Goal: Find specific page/section: Find specific page/section

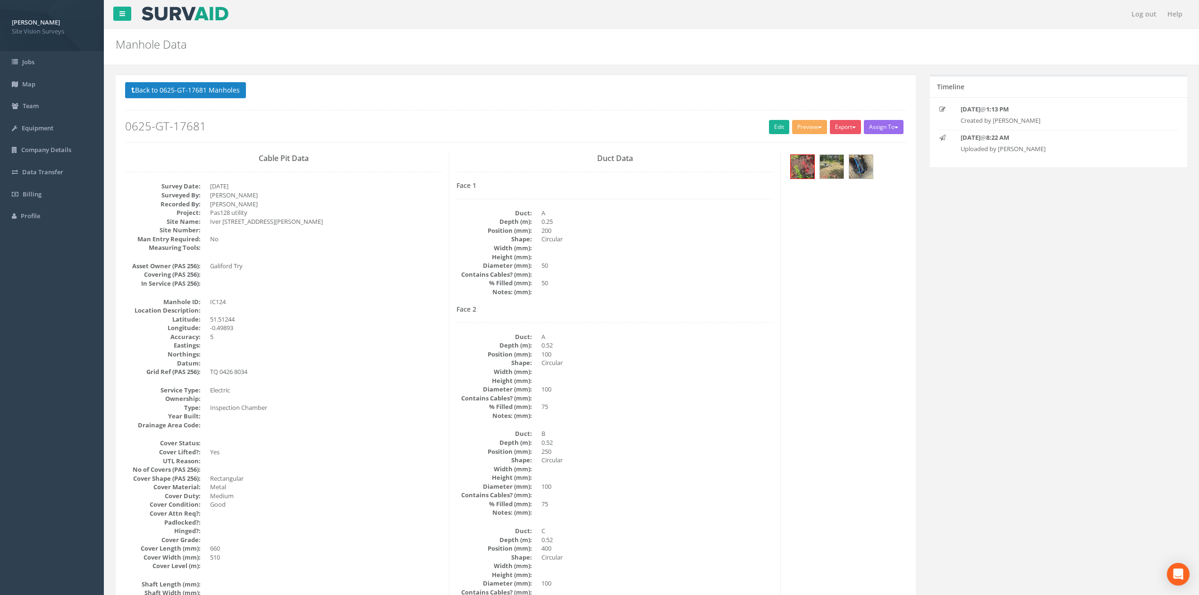
click at [223, 85] on button "Back to 0625-GT-17681 Manholes" at bounding box center [185, 90] width 121 height 16
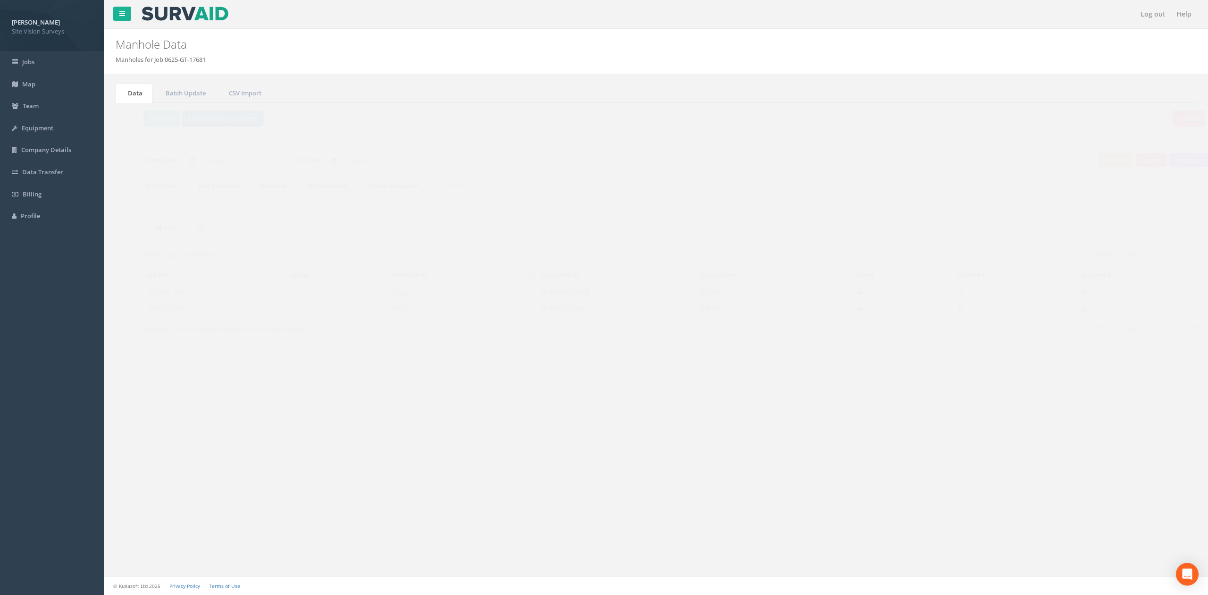
click at [197, 114] on button "Back to Job Numbers" at bounding box center [204, 118] width 82 height 16
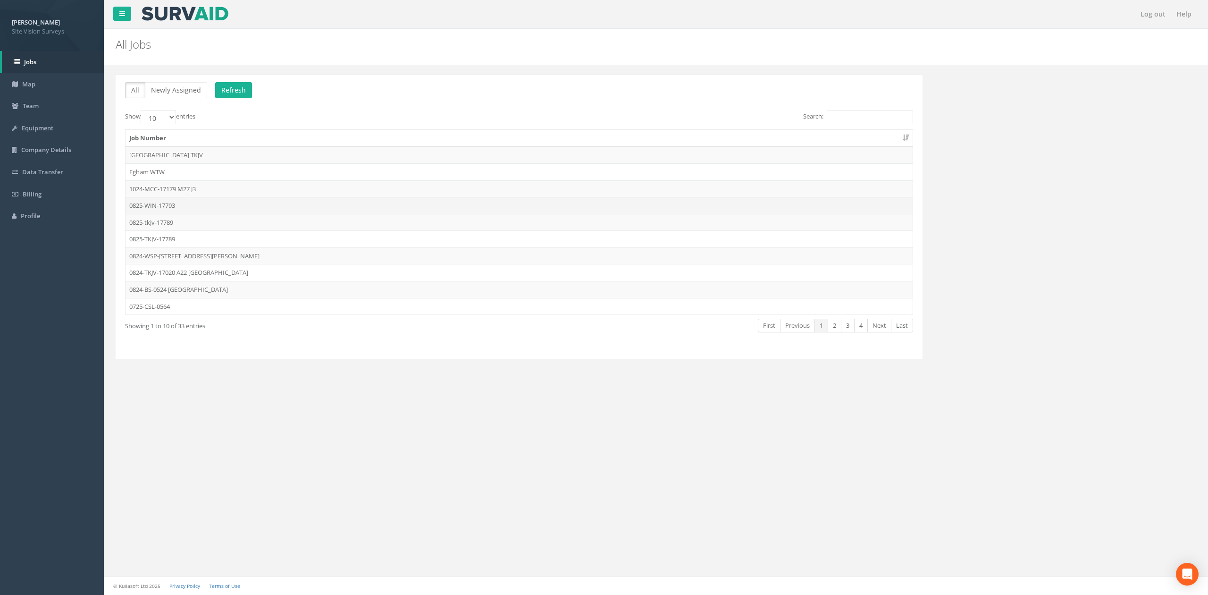
click at [158, 206] on td "0825-WIN-17793" at bounding box center [519, 205] width 787 height 17
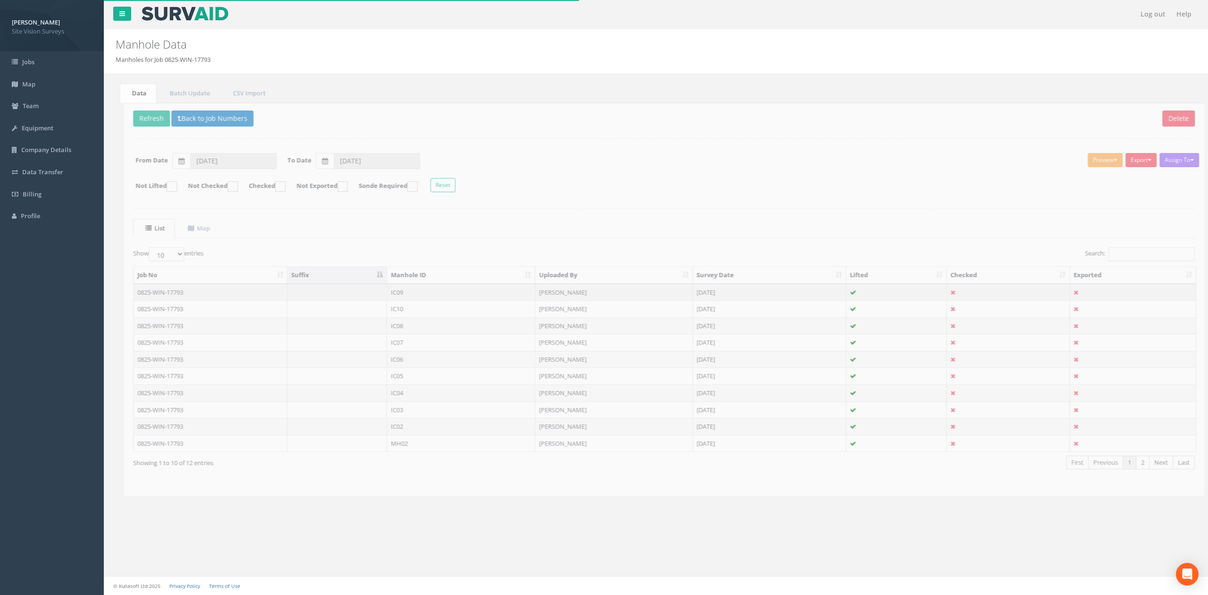
click at [375, 295] on td at bounding box center [329, 292] width 100 height 17
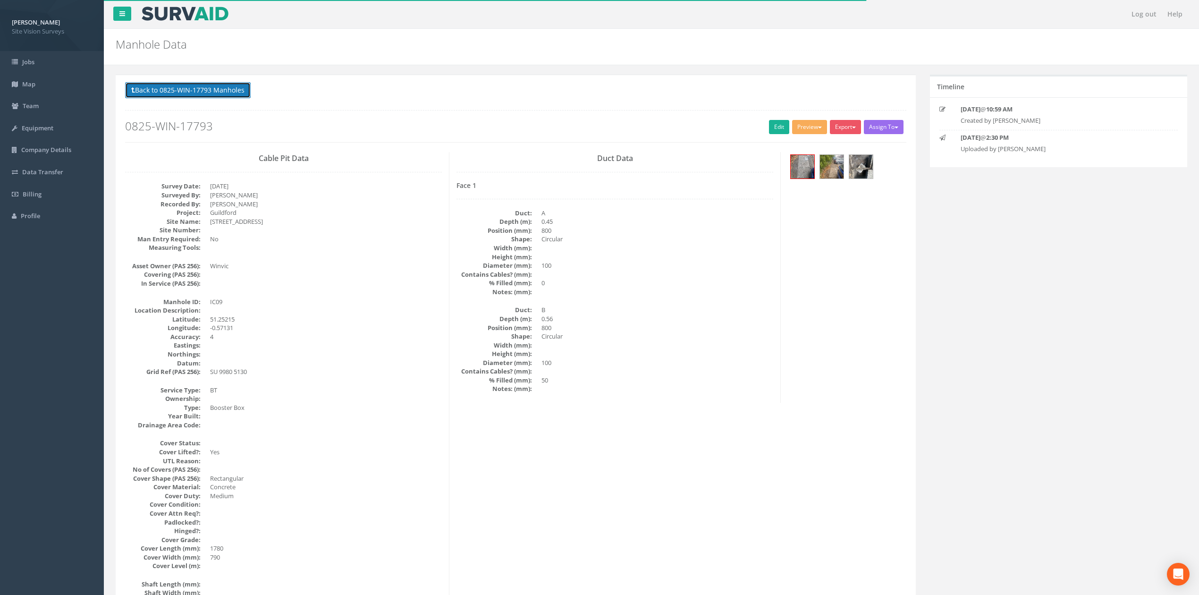
click at [225, 95] on button "Back to 0825-WIN-17793 Manholes" at bounding box center [188, 90] width 126 height 16
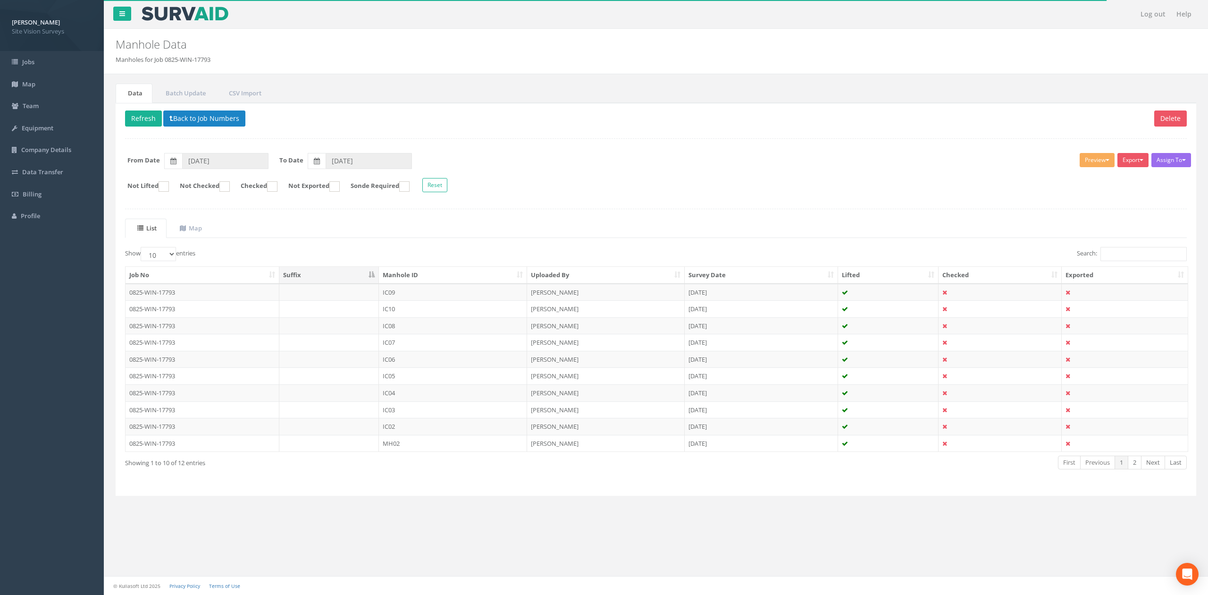
click at [429, 267] on div "Job No Suffix Manhole ID Uploaded By Survey Date Lifted Checked Exported 0825-W…" at bounding box center [656, 358] width 1076 height 191
click at [429, 277] on th "Manhole ID" at bounding box center [453, 275] width 148 height 17
click at [1135, 465] on link "2" at bounding box center [1135, 462] width 14 height 14
